Goal: Task Accomplishment & Management: Manage account settings

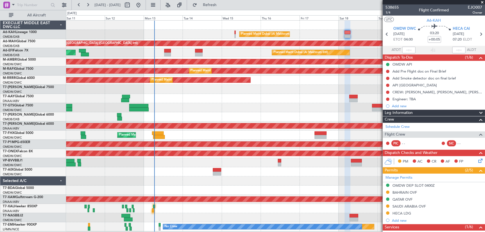
click at [482, 0] on span at bounding box center [482, 2] width 6 height 5
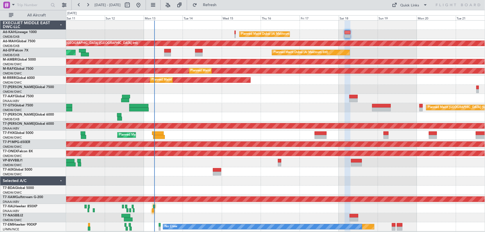
type input "0"
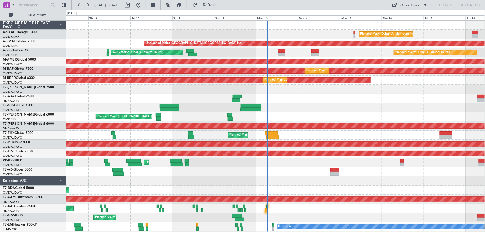
click at [335, 99] on div at bounding box center [275, 98] width 419 height 9
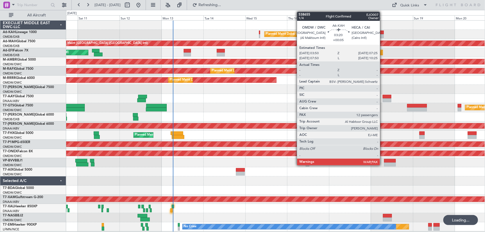
click at [382, 31] on div at bounding box center [380, 33] width 6 height 4
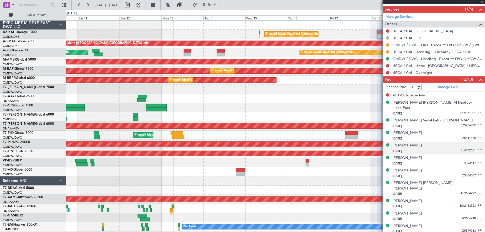
scroll to position [234, 0]
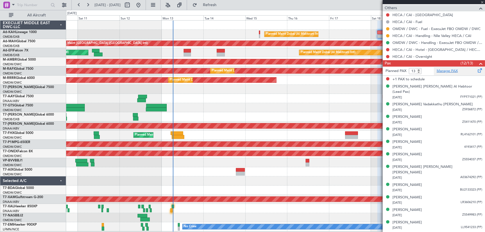
click at [447, 70] on link "Manage PAX" at bounding box center [447, 71] width 21 height 6
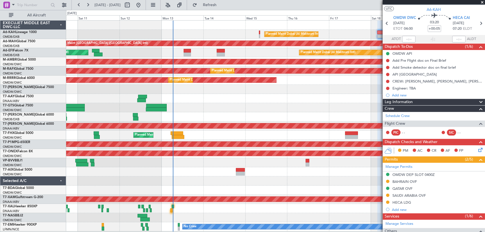
scroll to position [7, 0]
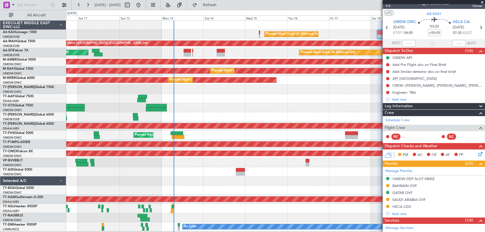
drag, startPoint x: 483, startPoint y: 1, endPoint x: 475, endPoint y: 13, distance: 14.2
click at [483, 1] on span at bounding box center [482, 2] width 6 height 5
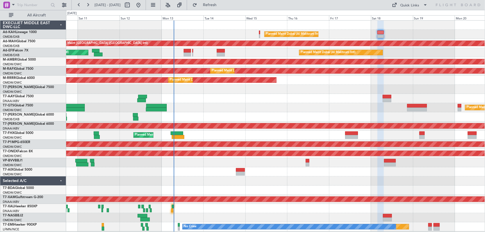
type input "0"
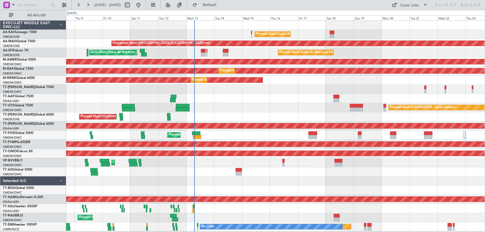
click at [228, 31] on div "Planned Maint Dubai (Al Maktoum Intl)" at bounding box center [275, 34] width 419 height 9
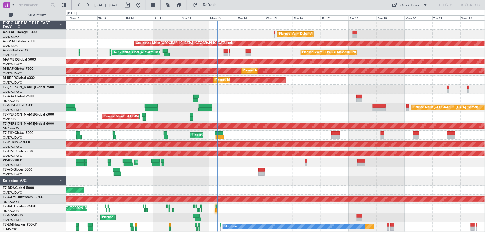
click at [247, 118] on div "Planned Maint [GEOGRAPHIC_DATA] ([GEOGRAPHIC_DATA] Intl) Planned Maint [GEOGRAP…" at bounding box center [275, 116] width 419 height 9
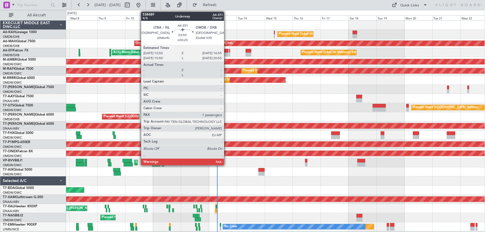
click at [226, 49] on div at bounding box center [226, 51] width 5 height 4
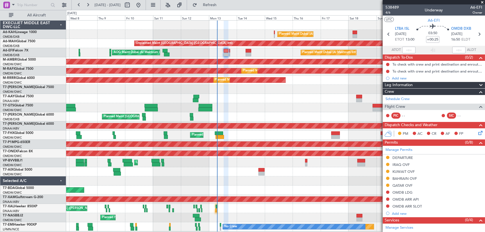
click at [482, 1] on span at bounding box center [482, 2] width 6 height 5
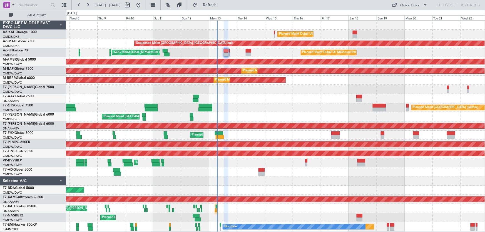
type input "0"
click at [266, 109] on div "Planned Maint [GEOGRAPHIC_DATA] (Seletar)" at bounding box center [275, 107] width 419 height 9
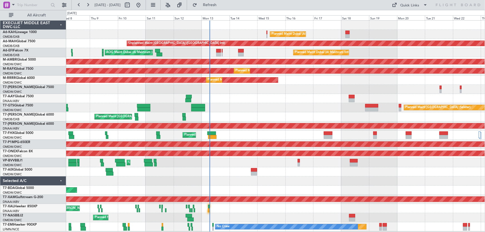
click at [238, 114] on div "Planned Maint [GEOGRAPHIC_DATA] ([GEOGRAPHIC_DATA] Intl) Planned Maint [GEOGRAP…" at bounding box center [275, 116] width 419 height 9
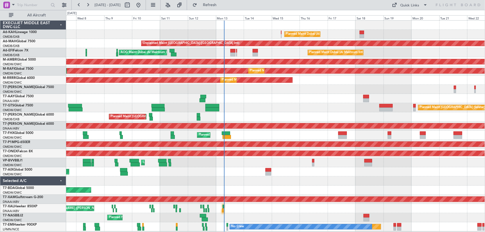
click at [247, 102] on div "Planned Maint Dubai (Al Maktoum Intl) Unplanned Maint [GEOGRAPHIC_DATA] ([GEOGR…" at bounding box center [275, 126] width 419 height 211
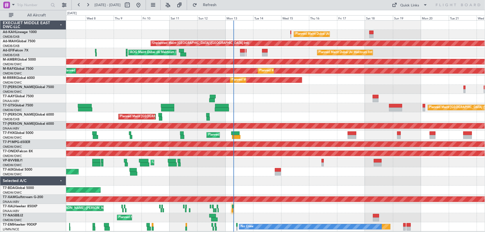
click at [252, 133] on div "Planned Maint Dubai (Al Maktoum Intl) Unplanned Maint [GEOGRAPHIC_DATA] (Al Mak…" at bounding box center [275, 135] width 419 height 9
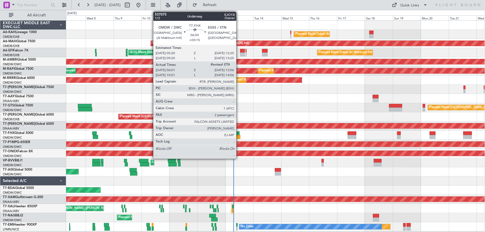
click at [239, 132] on div at bounding box center [235, 133] width 8 height 4
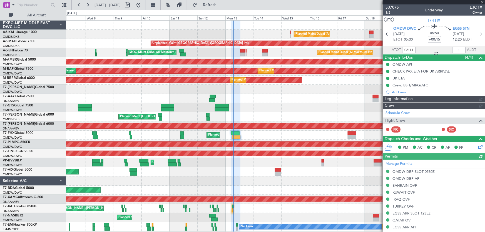
type input "[PERSON_NAME] (ANI)"
type input "7316"
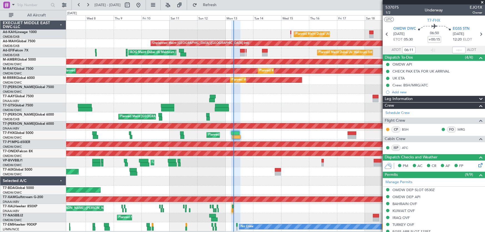
click at [482, 3] on span at bounding box center [482, 2] width 6 height 5
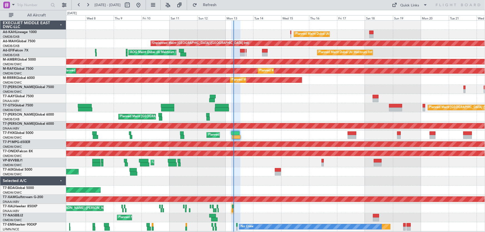
type input "0"
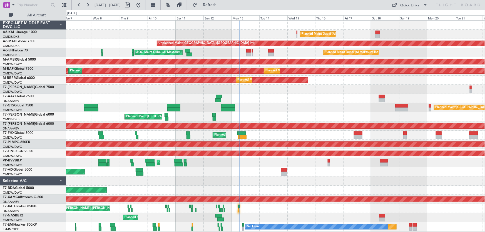
click at [253, 172] on div "Planned Maint Dubai (Al Maktoum Intl)" at bounding box center [275, 171] width 419 height 9
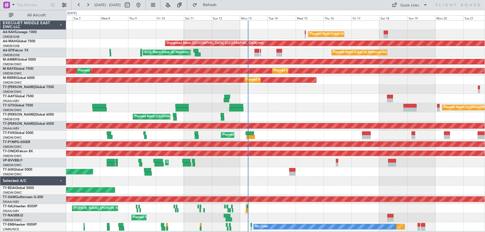
click at [264, 164] on div "Unplanned Maint [GEOGRAPHIC_DATA] (Al Maktoum Intl) Planned Maint [GEOGRAPHIC_D…" at bounding box center [275, 162] width 419 height 9
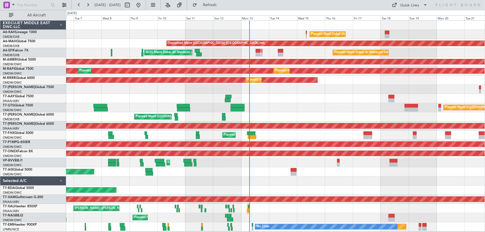
click at [258, 177] on div "Planned Maint Dubai (Al Maktoum Intl) Unplanned Maint [GEOGRAPHIC_DATA] ([GEOGR…" at bounding box center [275, 126] width 419 height 211
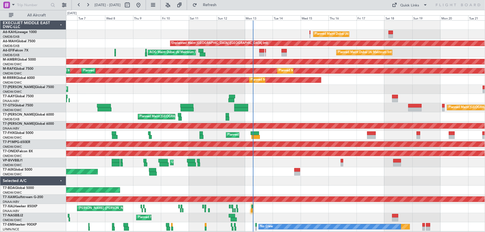
click at [274, 174] on div "Planned Maint Dubai (Al Maktoum Intl)" at bounding box center [275, 171] width 419 height 9
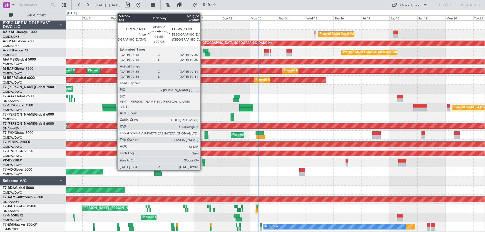
click at [203, 160] on div at bounding box center [203, 161] width 3 height 4
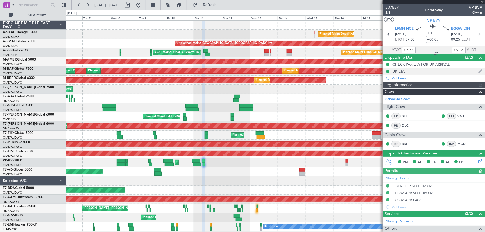
type input "[PERSON_NAME] ([PERSON_NAME])"
type input "7350"
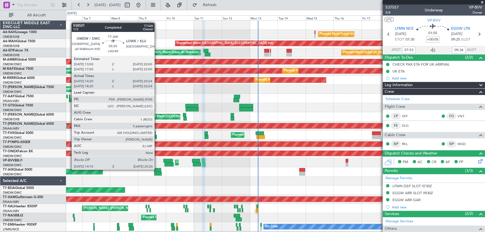
click at [157, 169] on div at bounding box center [157, 170] width 7 height 4
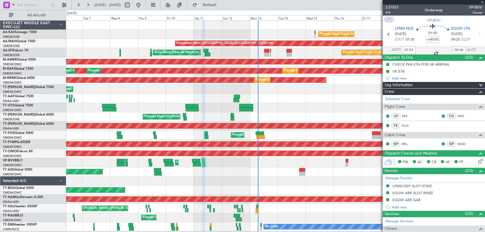
type input "+00:40"
type input "14:30"
type input "20:19"
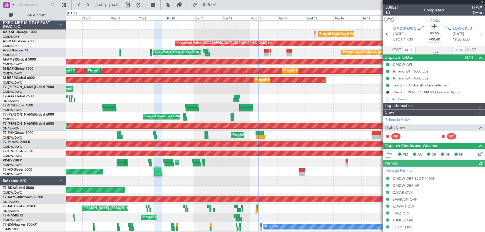
type input "[PERSON_NAME] (ANI)"
type input "7522"
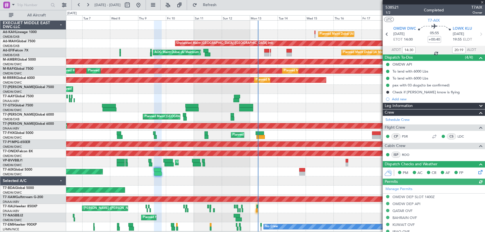
click at [483, 2] on div at bounding box center [434, 2] width 102 height 4
click at [483, 2] on span at bounding box center [482, 2] width 6 height 5
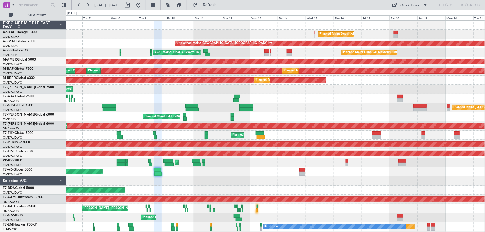
type input "0"
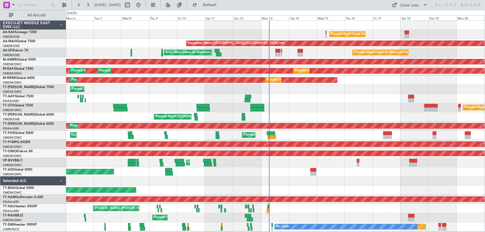
click at [283, 161] on div "Unplanned Maint [GEOGRAPHIC_DATA] (Al Maktoum Intl) Planned Maint [GEOGRAPHIC_D…" at bounding box center [275, 162] width 419 height 9
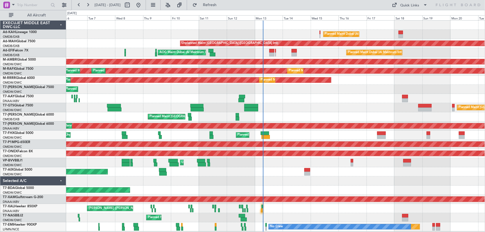
click at [281, 166] on div "Unplanned Maint [GEOGRAPHIC_DATA] (Al Maktoum Intl) Planned Maint [GEOGRAPHIC_D…" at bounding box center [275, 162] width 419 height 9
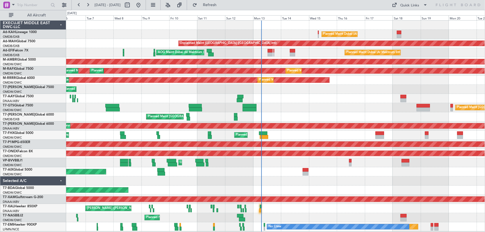
click at [271, 171] on div "Planned Maint Dubai (Al Maktoum Intl)" at bounding box center [275, 171] width 419 height 9
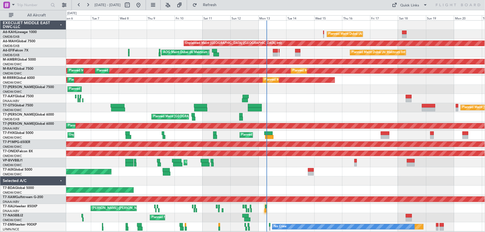
click at [273, 171] on div "Planned Maint Dubai (Al Maktoum Intl)" at bounding box center [275, 171] width 419 height 9
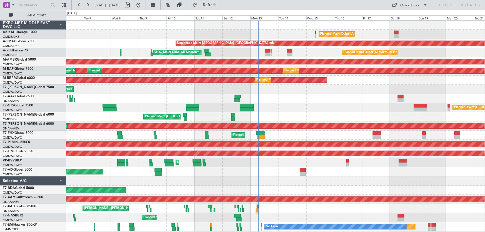
click at [277, 169] on div "Planned Maint Dubai (Al Maktoum Intl)" at bounding box center [275, 171] width 419 height 9
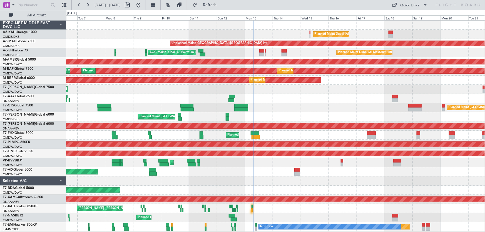
click at [282, 178] on div at bounding box center [275, 180] width 419 height 9
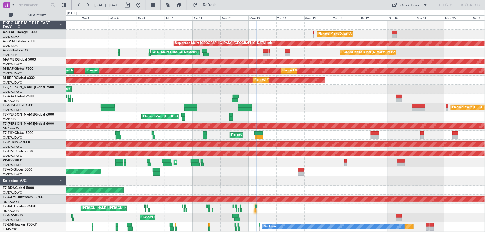
click at [268, 179] on div at bounding box center [275, 180] width 419 height 9
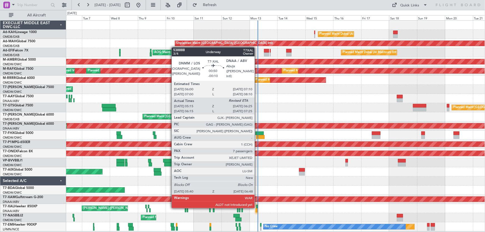
click at [257, 207] on div at bounding box center [256, 207] width 1 height 4
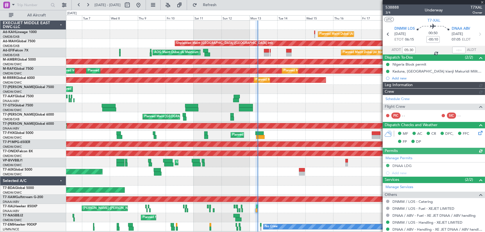
type input "[PERSON_NAME] (ANI)"
type input "7545"
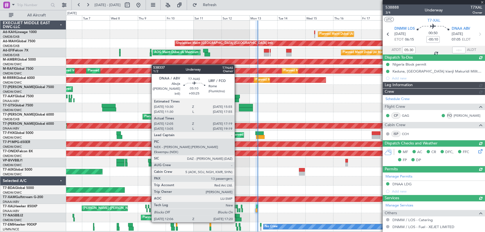
click at [237, 216] on div at bounding box center [236, 216] width 6 height 4
type input "[PERSON_NAME] (ANI)"
type input "7545"
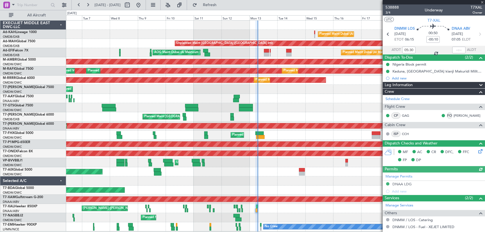
type input "+00:25"
type input "12:15"
type input "17:14"
type input "13"
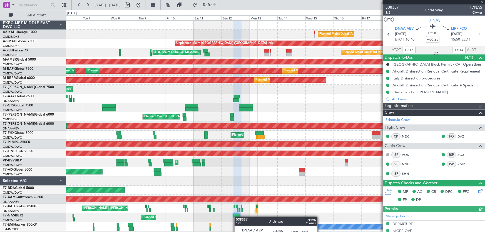
type input "Dherander Fithani (DHF)"
type input "7444"
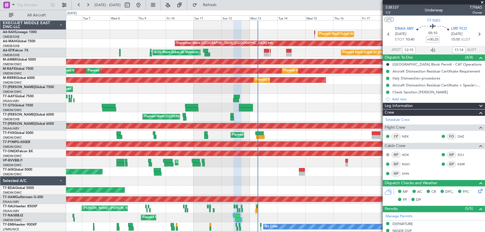
click at [482, 1] on span at bounding box center [482, 2] width 6 height 5
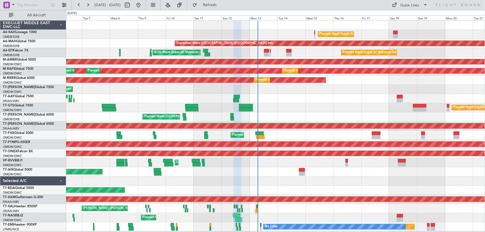
type input "0"
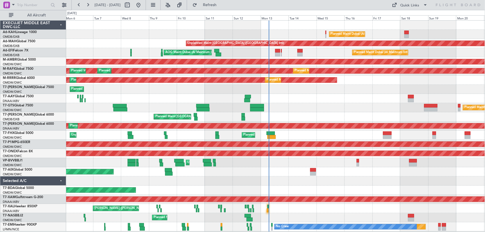
click at [345, 108] on div "Planned Maint [GEOGRAPHIC_DATA] (Seletar)" at bounding box center [275, 107] width 419 height 9
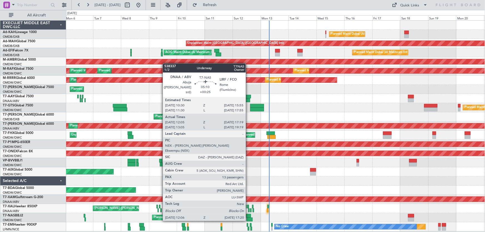
click at [248, 215] on div at bounding box center [248, 216] width 6 height 4
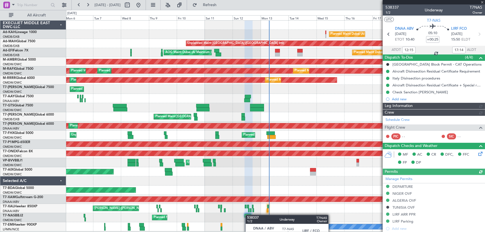
type input "Dherander Fithani (DHF)"
type input "7444"
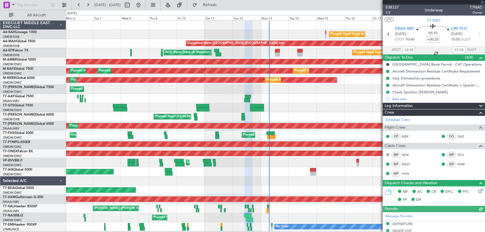
click at [482, 1] on div at bounding box center [434, 2] width 102 height 4
type input "Dherander Fithani (DHF)"
type input "7444"
click at [482, 3] on span at bounding box center [482, 2] width 6 height 5
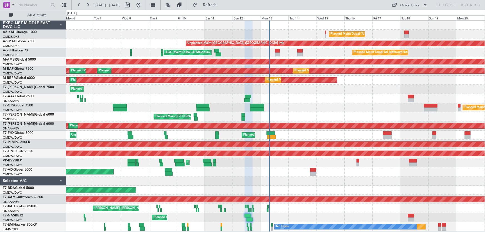
type input "0"
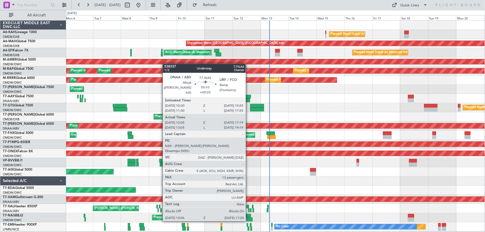
click at [248, 215] on div at bounding box center [248, 216] width 6 height 4
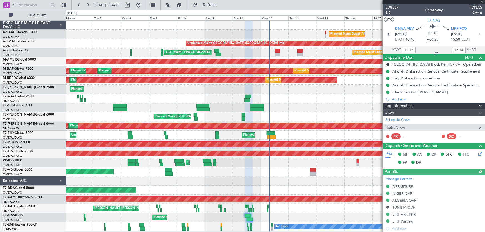
type input "Dherander Fithani (DHF)"
type input "7444"
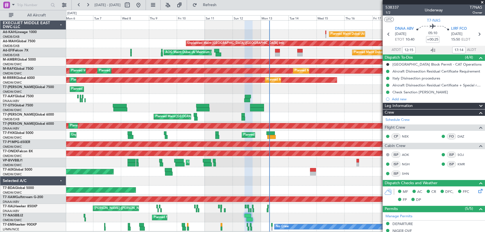
click at [483, 1] on span at bounding box center [482, 2] width 6 height 5
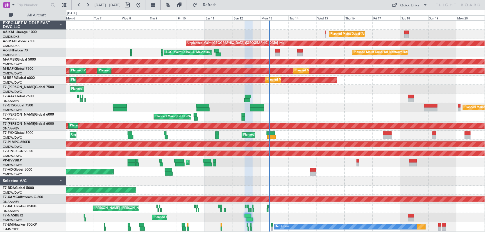
type input "0"
click at [314, 193] on div "Planned Maint Dubai (Al Maktoum Intl)" at bounding box center [275, 190] width 419 height 9
